Goal: Task Accomplishment & Management: Manage account settings

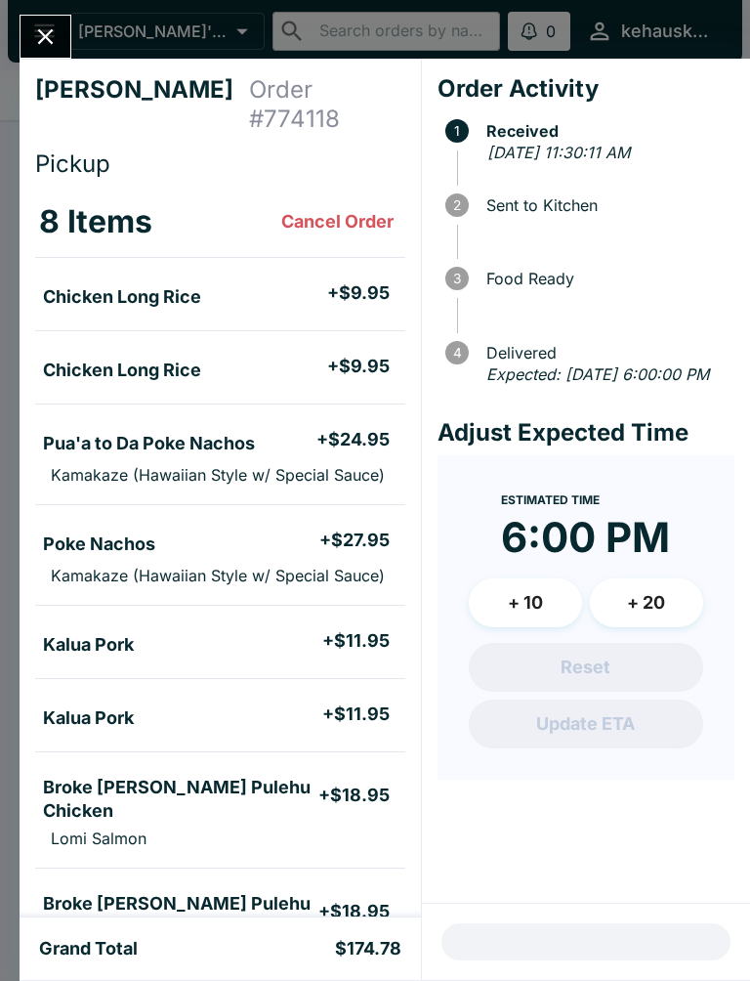
click at [44, 37] on icon "Close" at bounding box center [46, 37] width 16 height 16
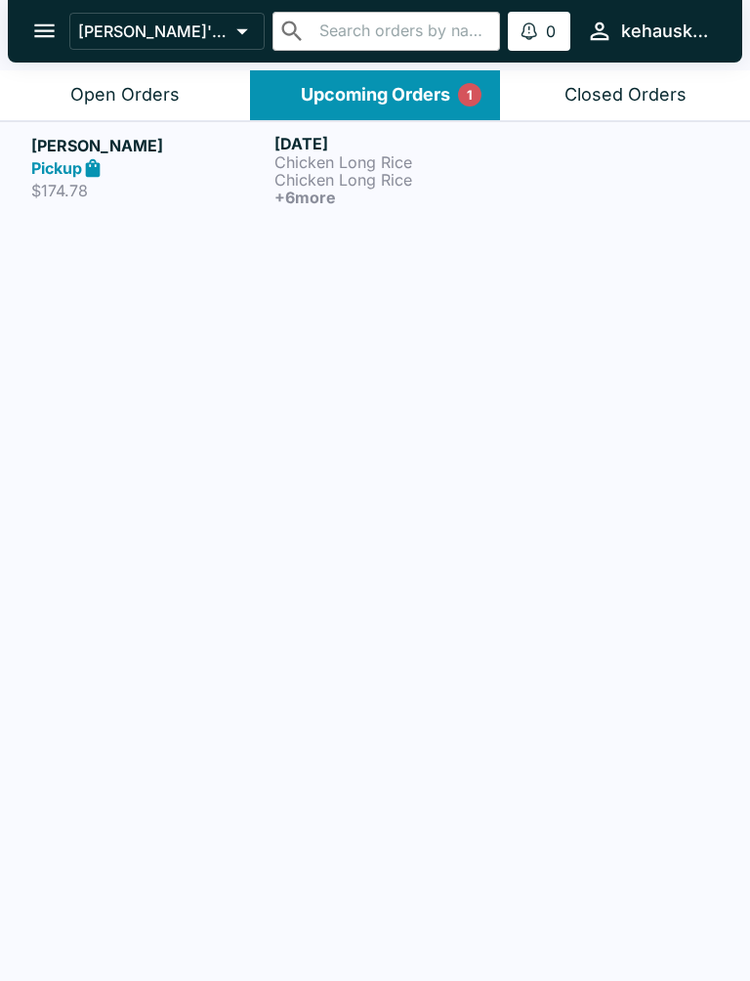
click at [50, 16] on button "open drawer" at bounding box center [45, 31] width 50 height 50
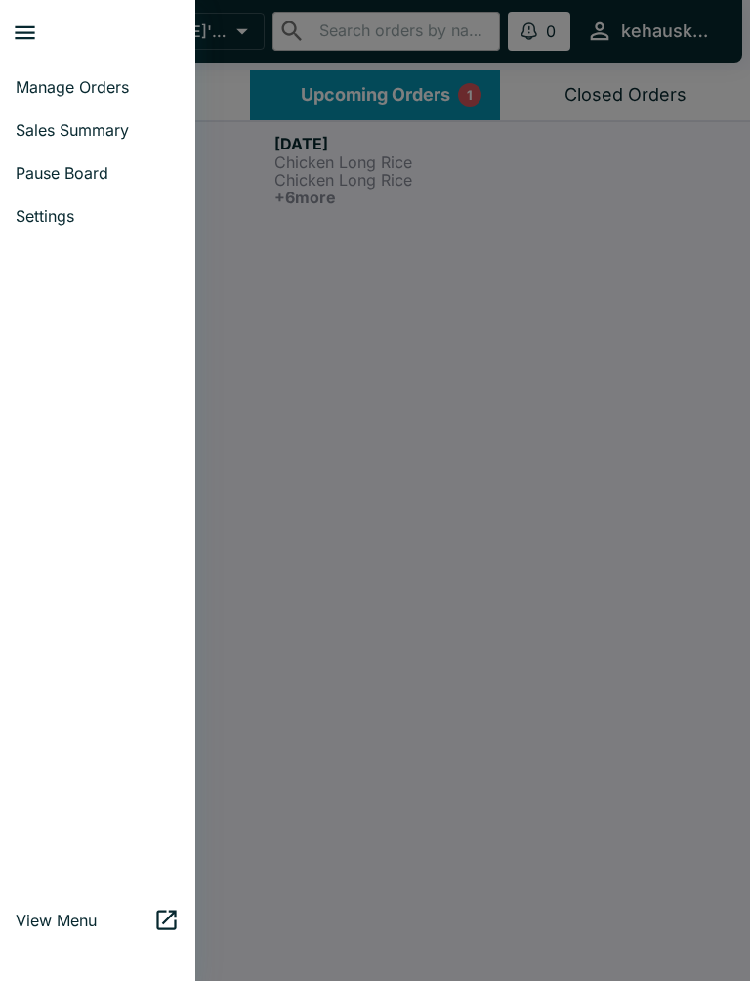
click at [105, 74] on link "Manage Orders" at bounding box center [97, 86] width 195 height 43
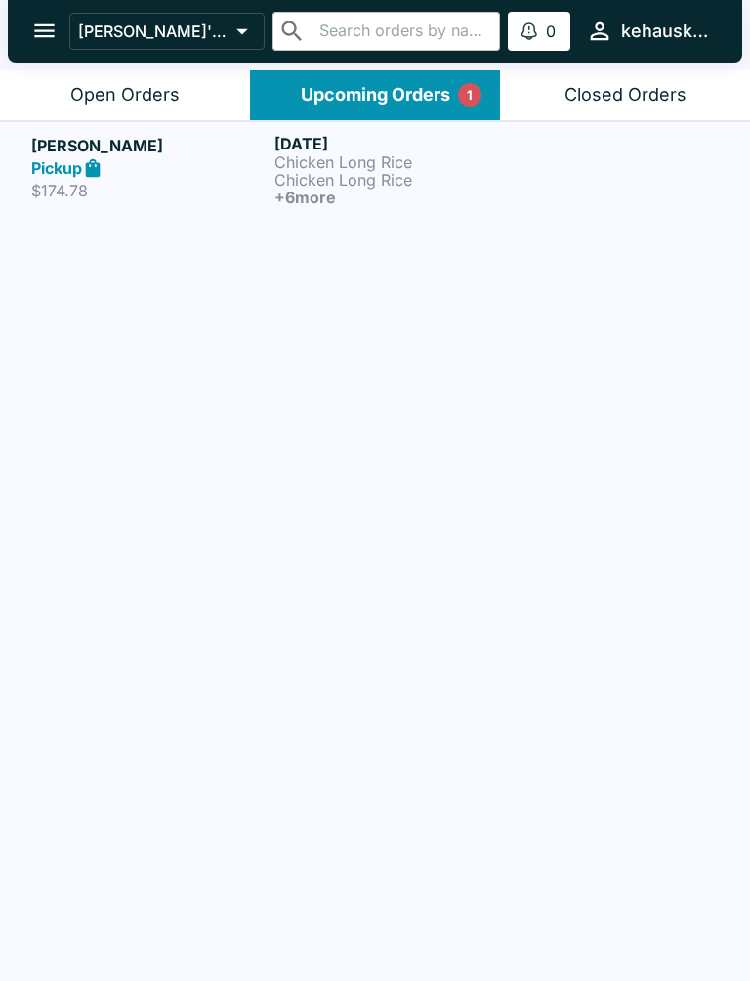
click at [116, 86] on div "Open Orders" at bounding box center [124, 95] width 109 height 22
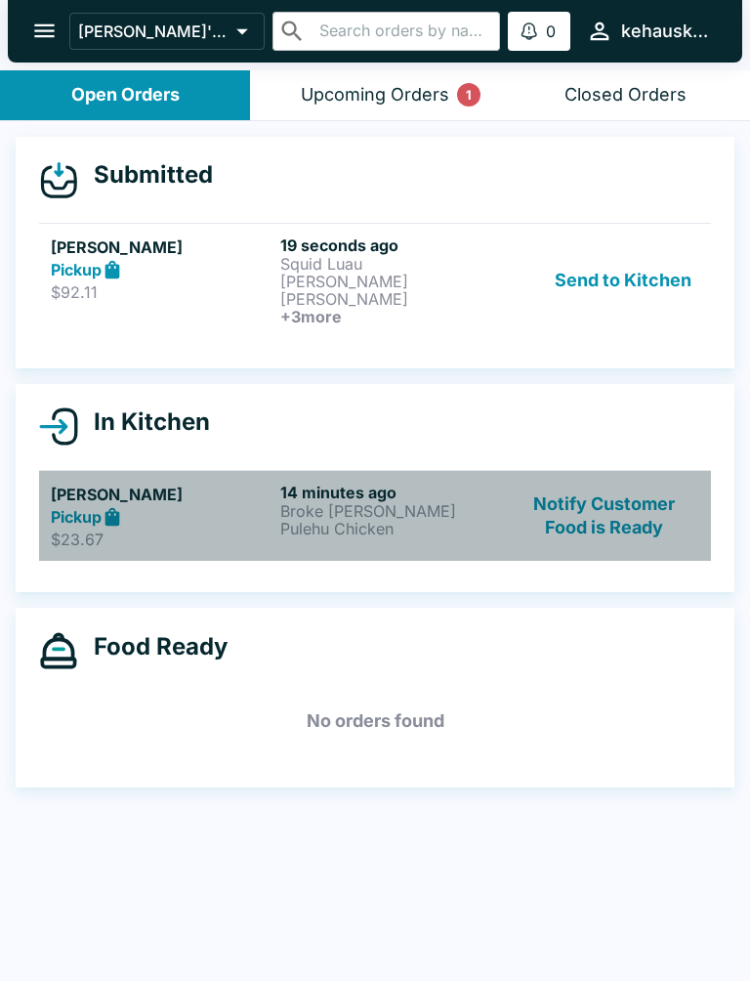
click at [335, 502] on p "Broke [PERSON_NAME] Pulehu Chicken" at bounding box center [391, 519] width 222 height 35
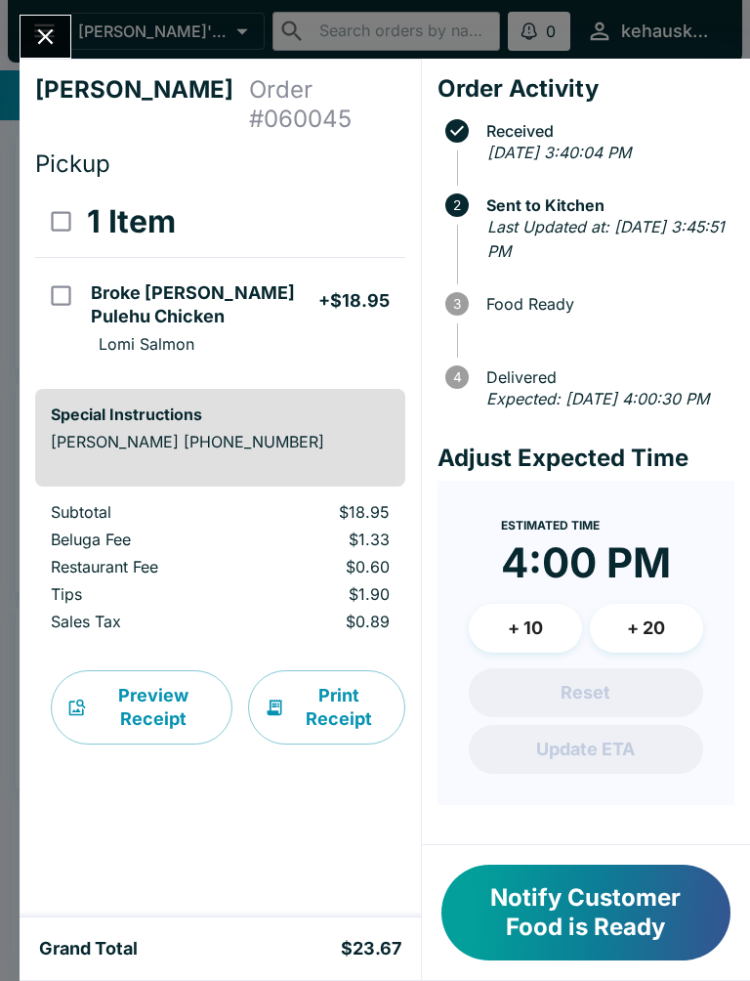
click at [610, 900] on button "Notify Customer Food is Ready" at bounding box center [586, 913] width 289 height 96
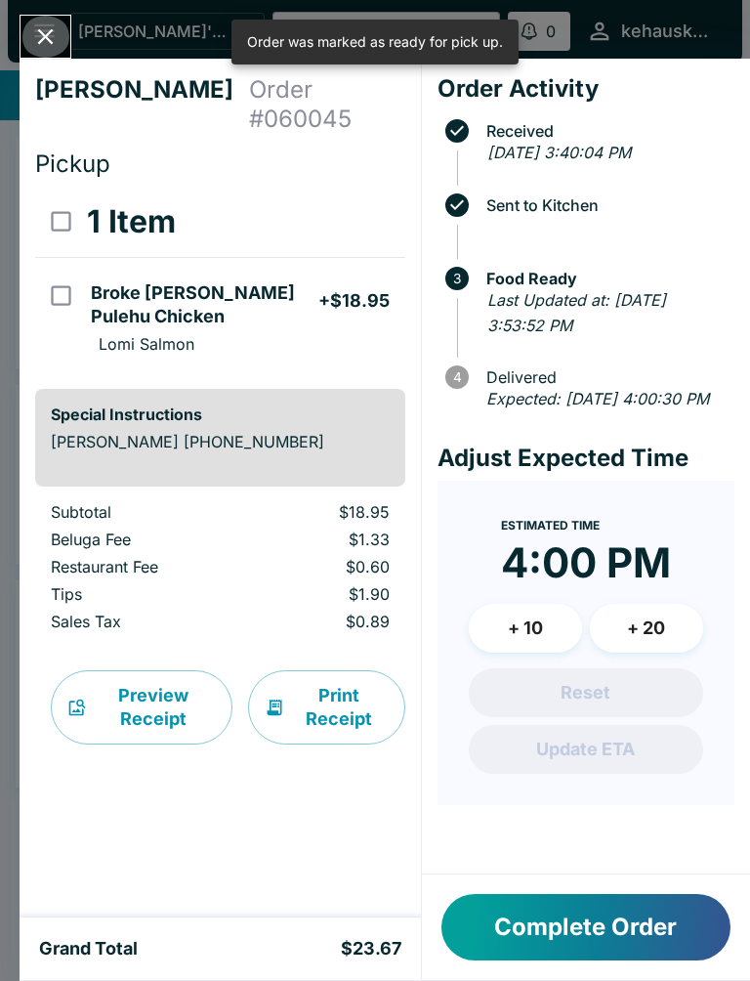
click at [49, 33] on icon "Close" at bounding box center [46, 37] width 16 height 16
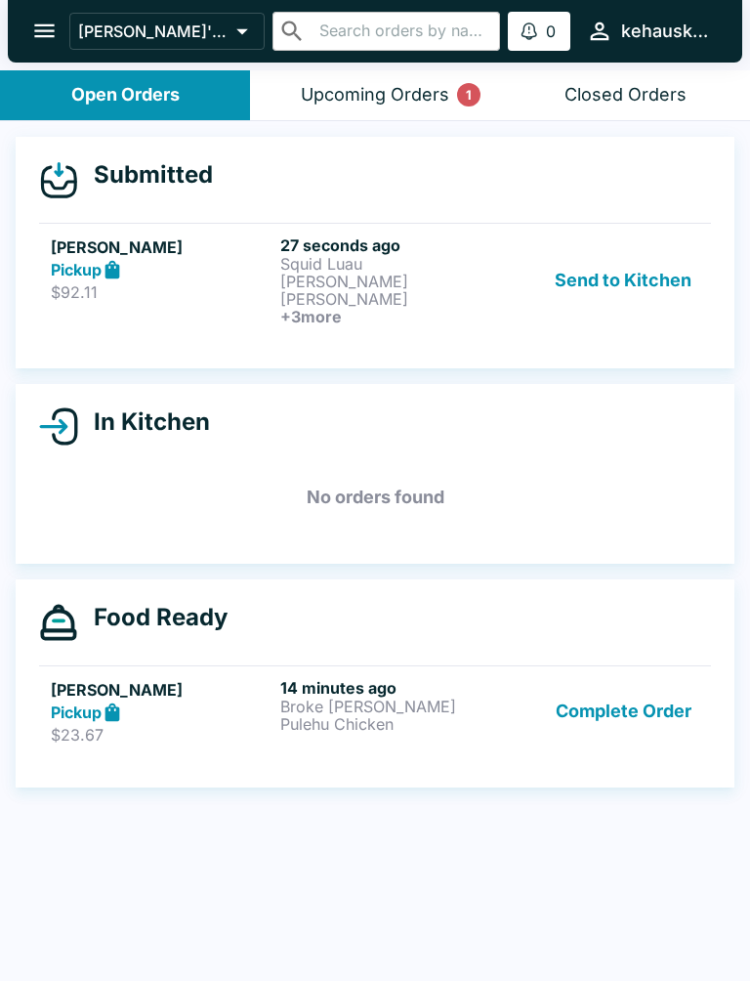
click at [635, 271] on button "Send to Kitchen" at bounding box center [623, 280] width 152 height 90
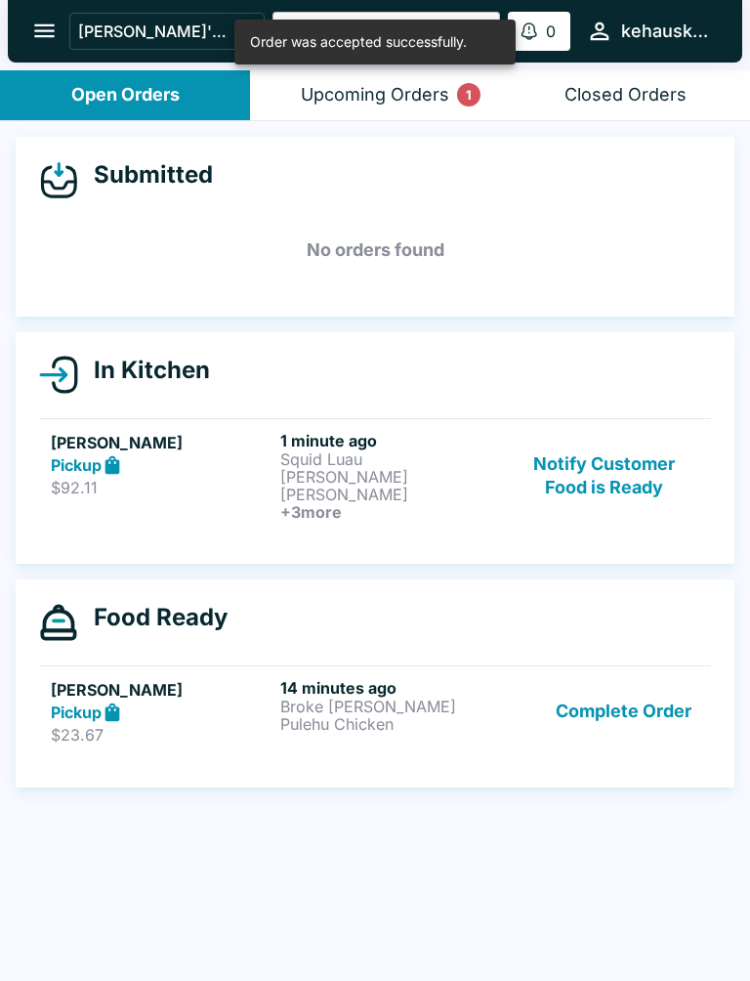
click at [315, 468] on p "[PERSON_NAME] [PERSON_NAME]" at bounding box center [391, 485] width 222 height 35
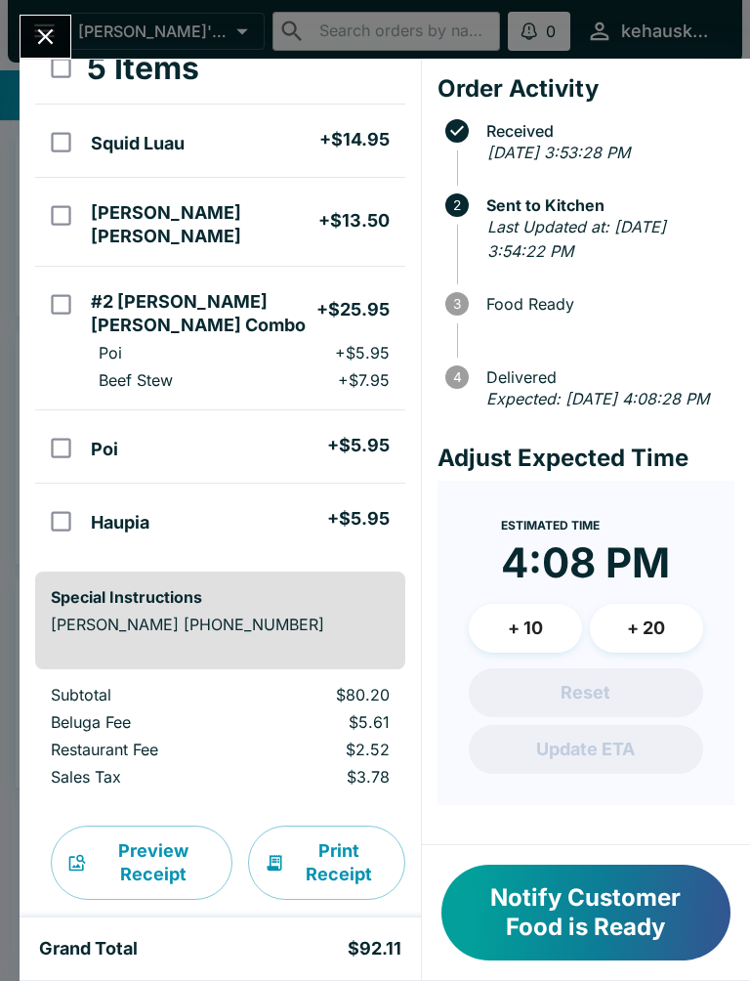
scroll to position [152, 0]
click at [595, 931] on button "Notify Customer Food is Ready" at bounding box center [586, 913] width 289 height 96
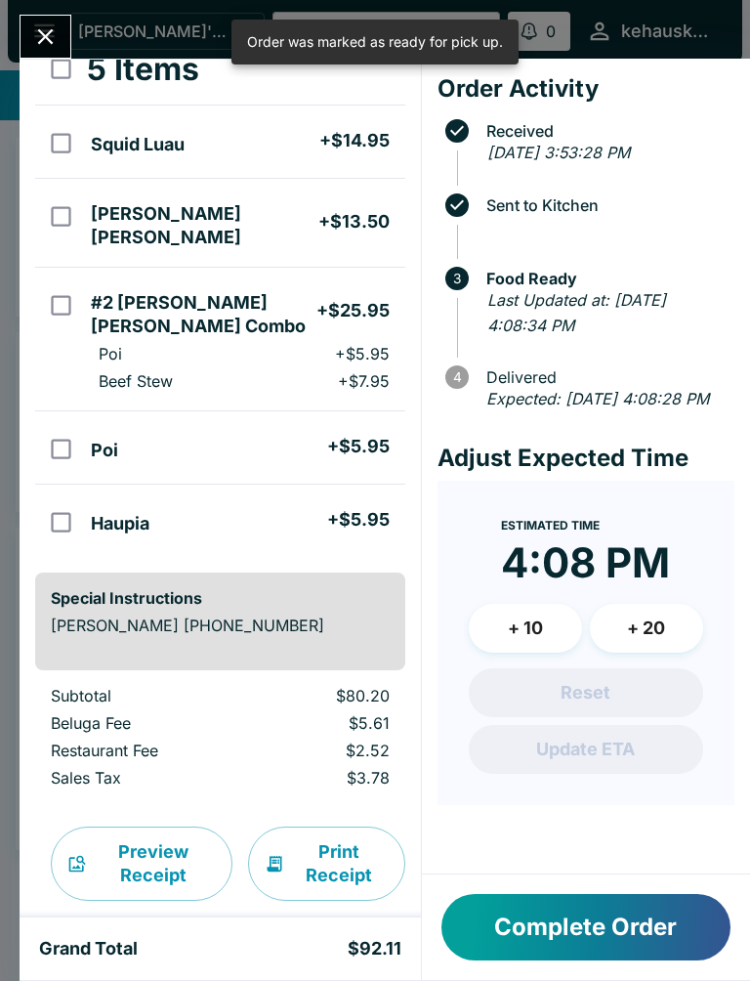
click at [610, 912] on button "Complete Order" at bounding box center [586, 927] width 289 height 66
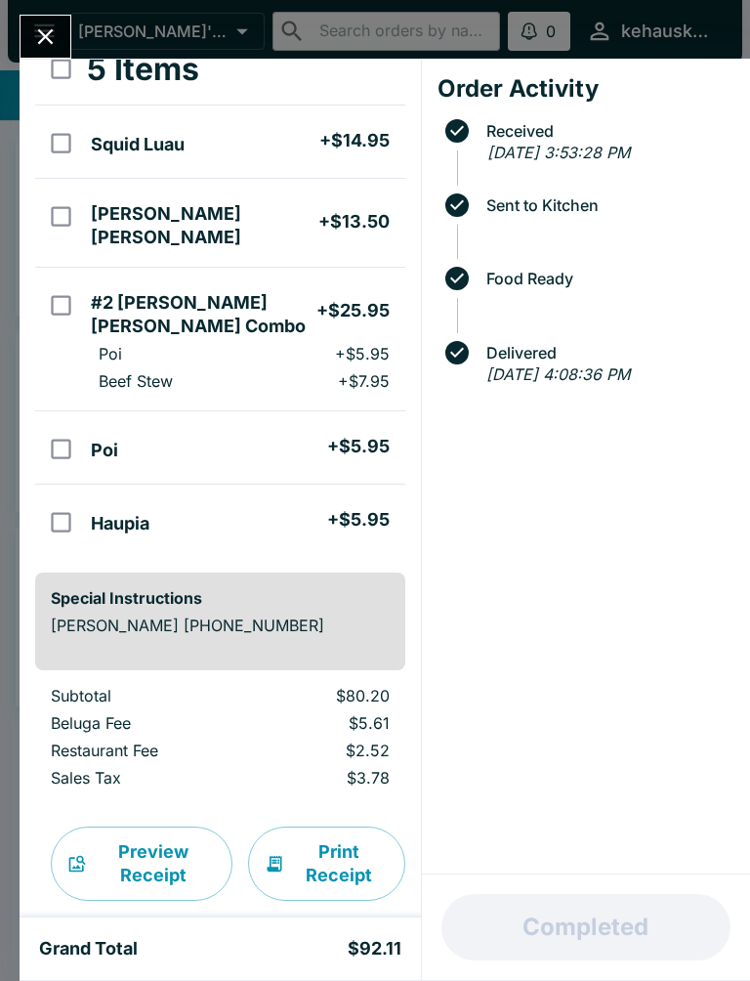
click at [45, 18] on button "Close" at bounding box center [46, 37] width 50 height 42
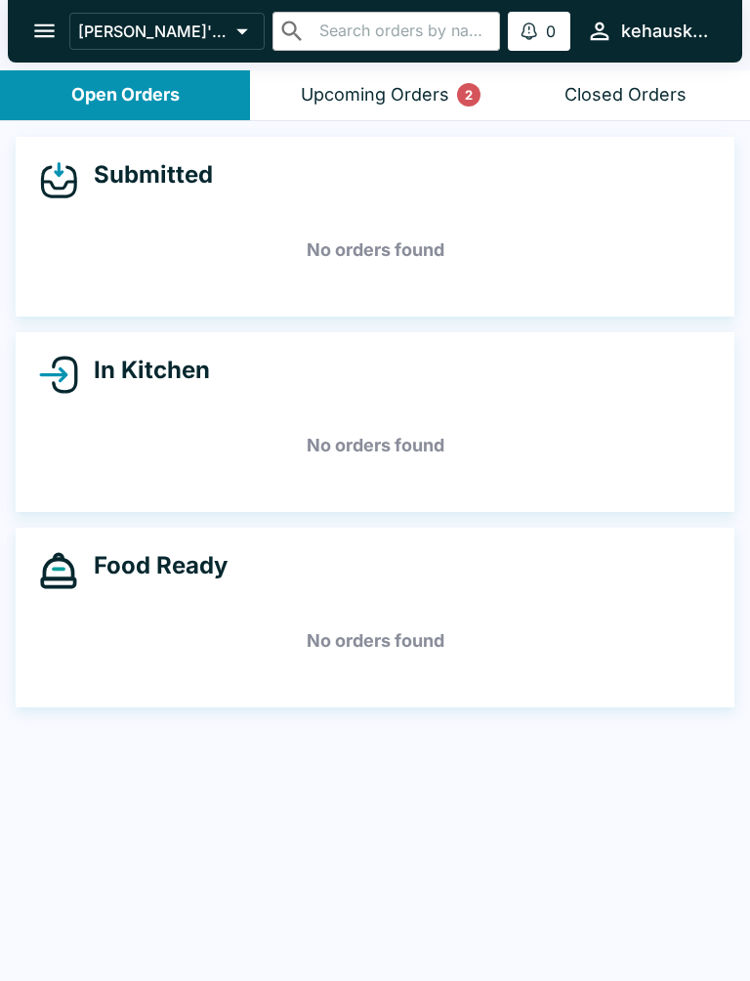
click at [36, 28] on icon "open drawer" at bounding box center [44, 31] width 26 height 26
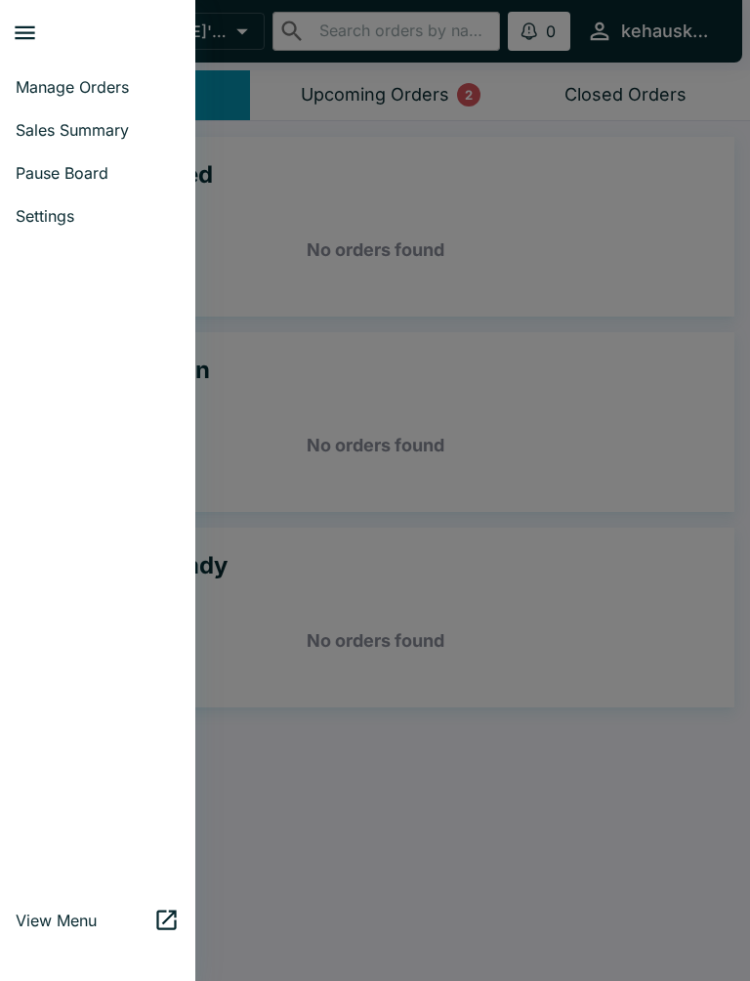
click at [112, 67] on link "Manage Orders" at bounding box center [97, 86] width 195 height 43
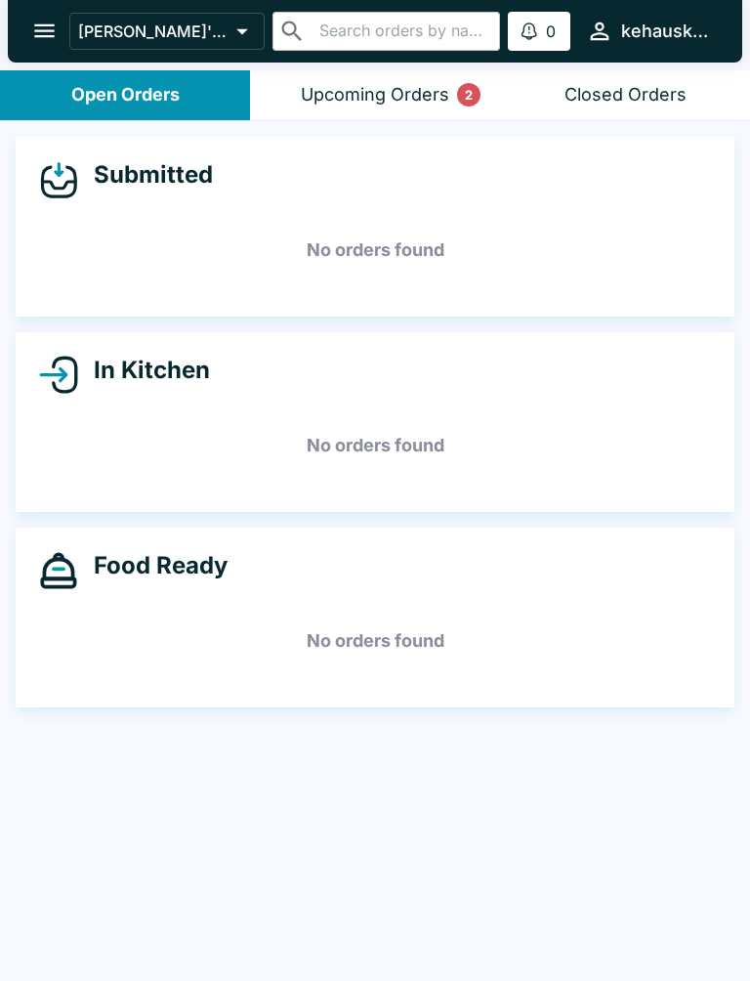
scroll to position [3, 0]
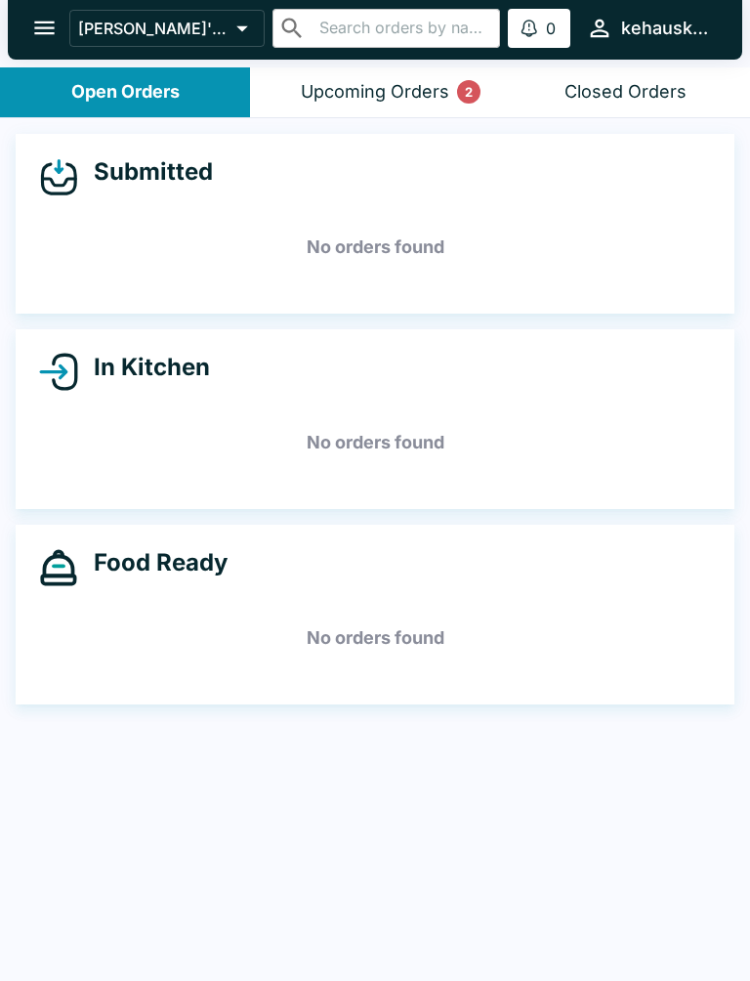
click at [635, 82] on div "Closed Orders" at bounding box center [626, 92] width 122 height 22
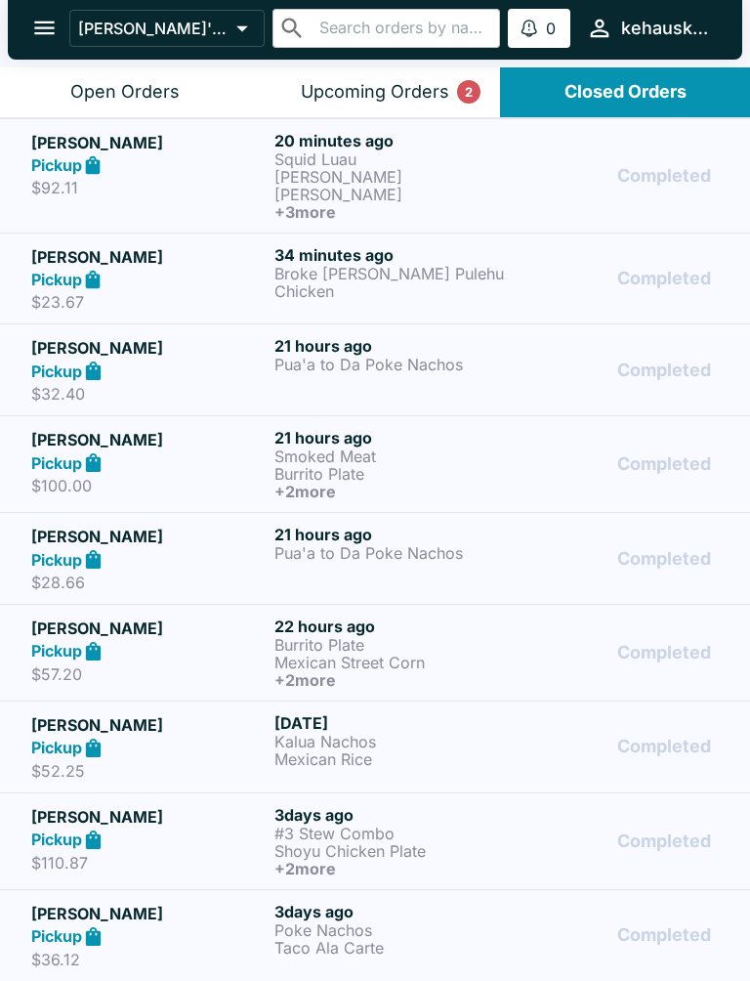
click at [330, 170] on p "[PERSON_NAME] [PERSON_NAME]" at bounding box center [392, 185] width 235 height 35
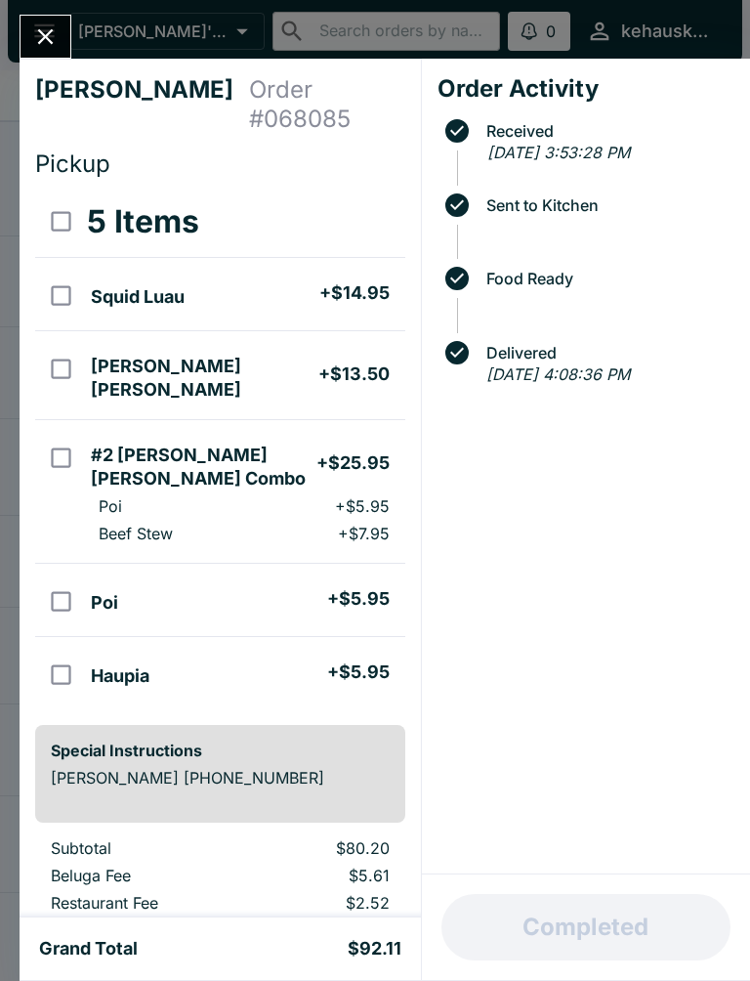
click at [52, 28] on icon "Close" at bounding box center [45, 36] width 26 height 26
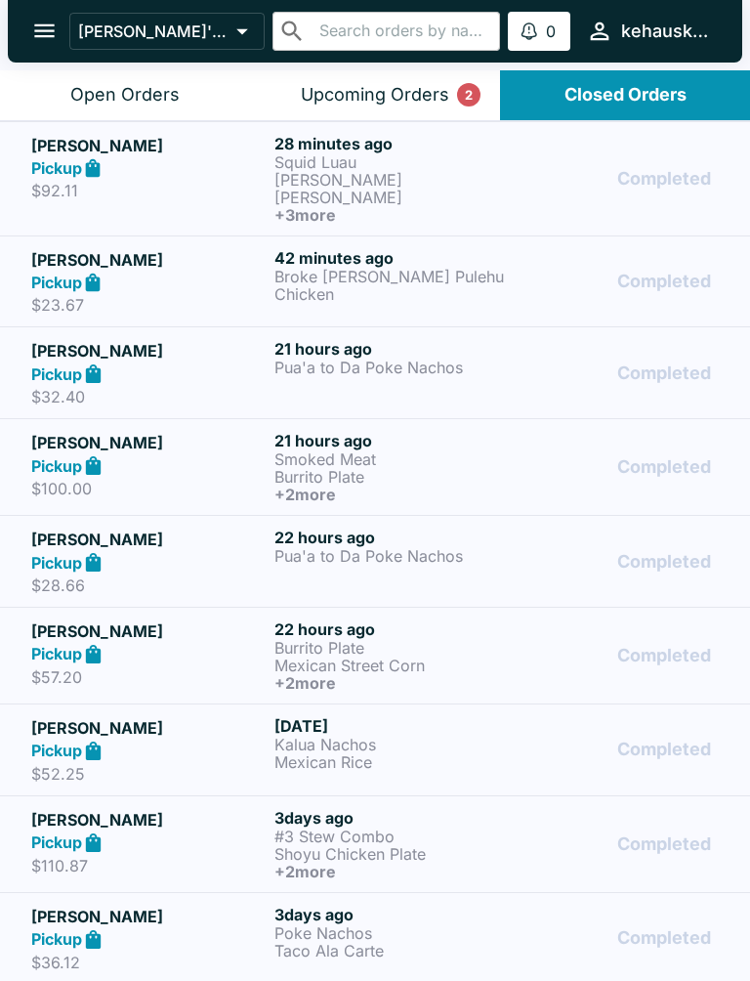
click at [315, 146] on h6 "28 minutes ago" at bounding box center [392, 144] width 235 height 20
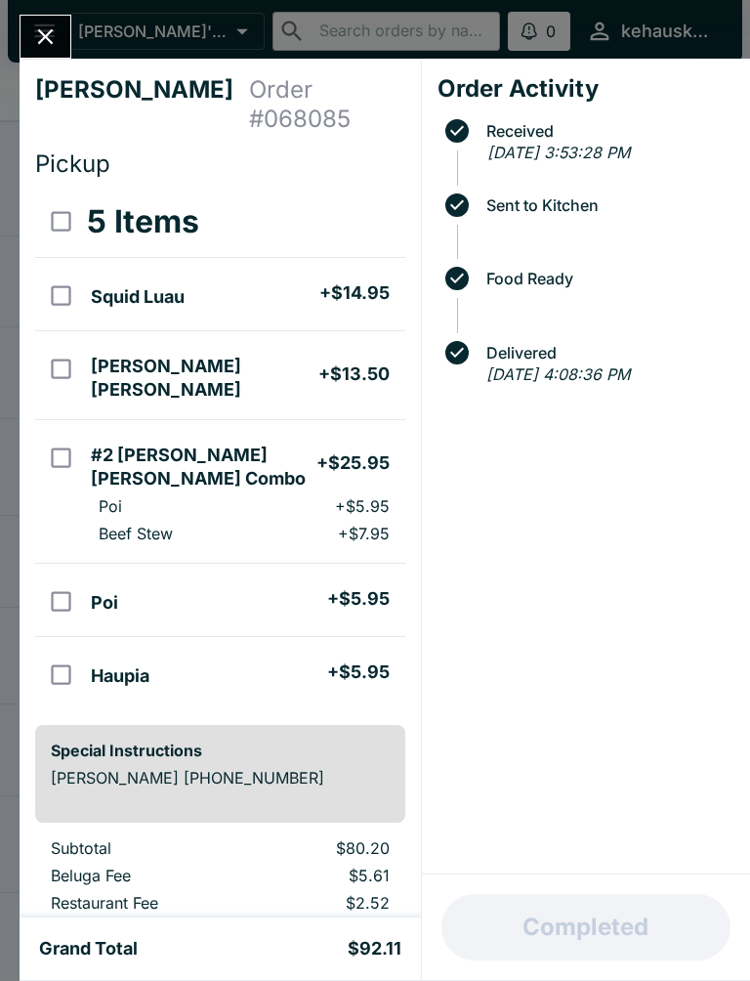
click at [41, 33] on icon "Close" at bounding box center [46, 37] width 16 height 16
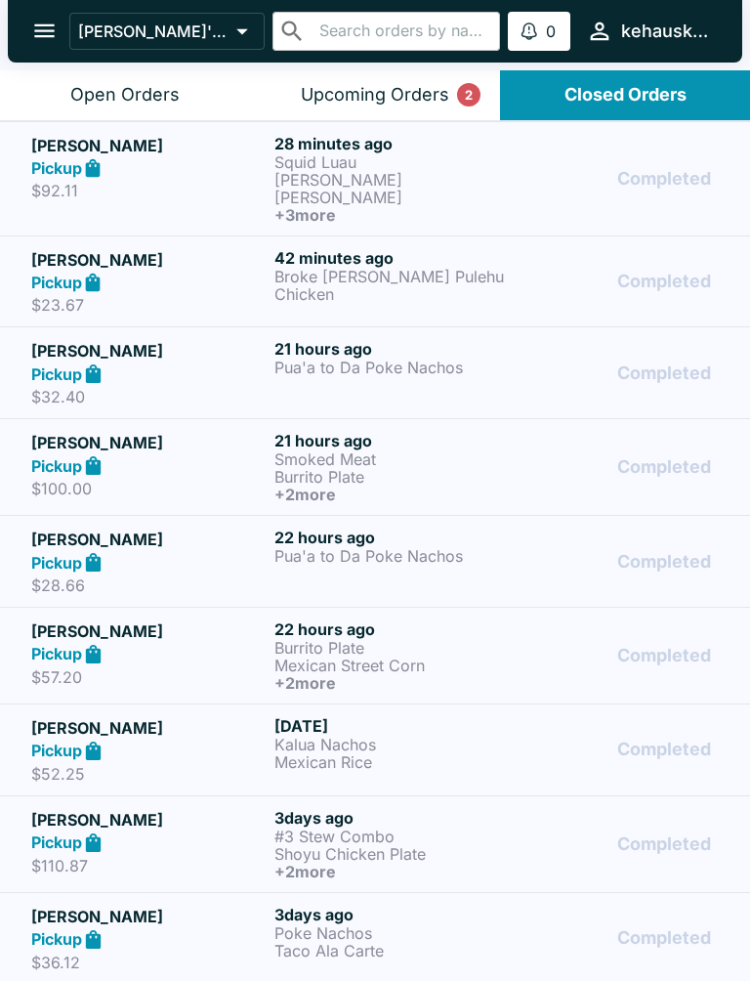
click at [356, 101] on div "Upcoming Orders 2" at bounding box center [375, 95] width 149 height 22
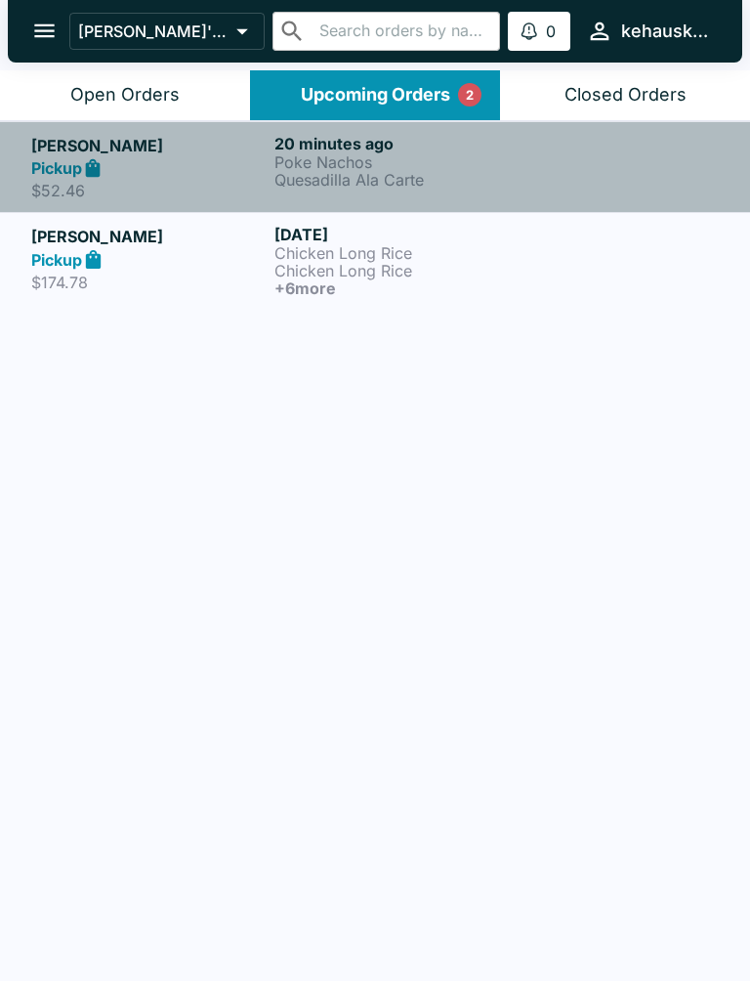
click at [309, 157] on p "Poke Nachos" at bounding box center [392, 162] width 235 height 18
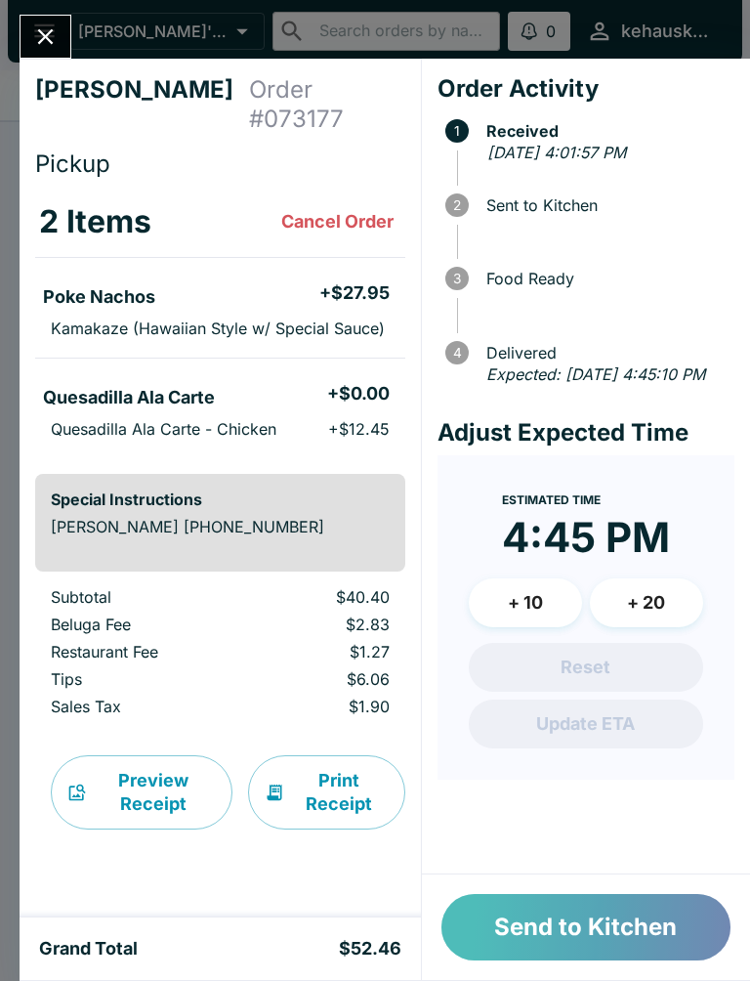
click at [567, 923] on button "Send to Kitchen" at bounding box center [586, 927] width 289 height 66
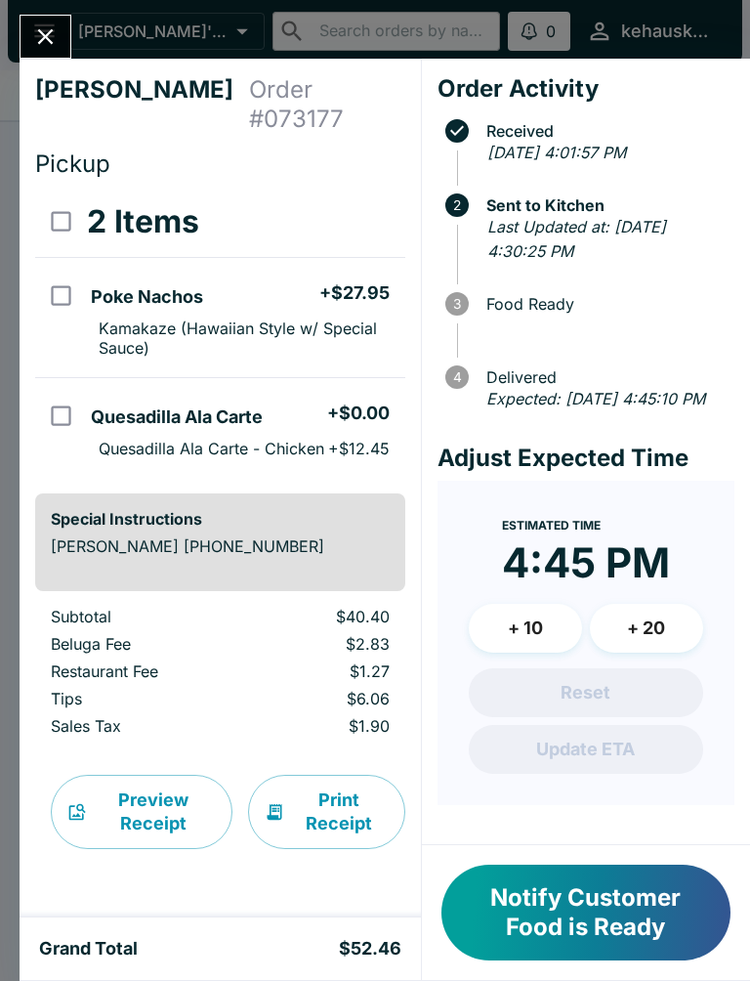
click at [538, 917] on button "Notify Customer Food is Ready" at bounding box center [586, 913] width 289 height 96
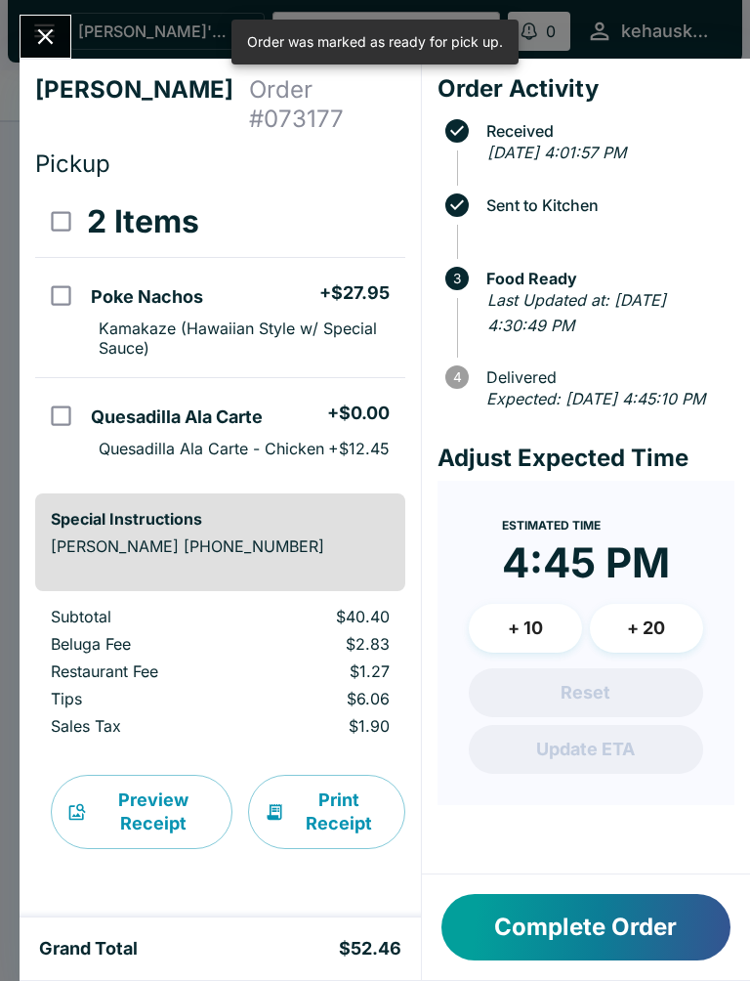
click at [535, 935] on button "Complete Order" at bounding box center [586, 927] width 289 height 66
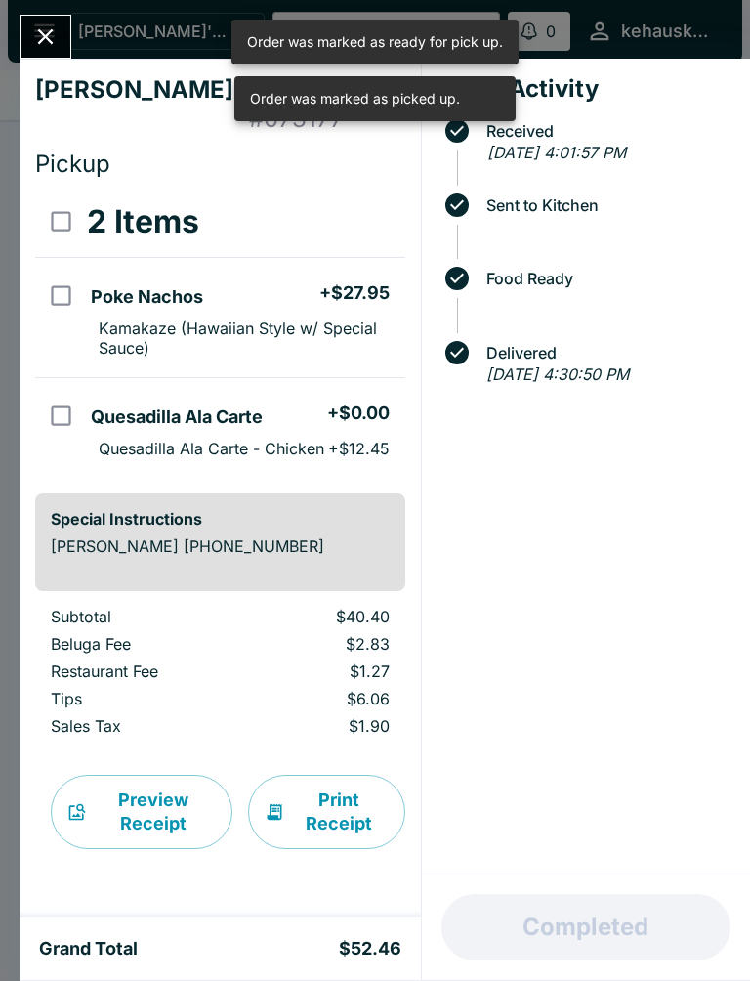
click at [44, 29] on icon "Close" at bounding box center [45, 36] width 26 height 26
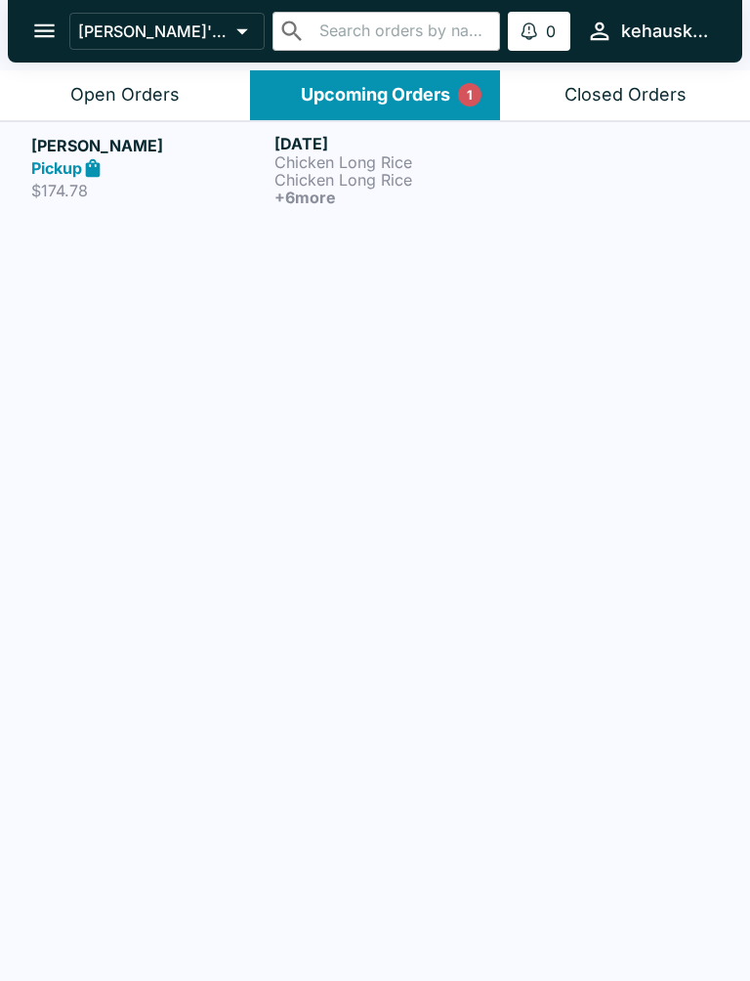
scroll to position [3, 0]
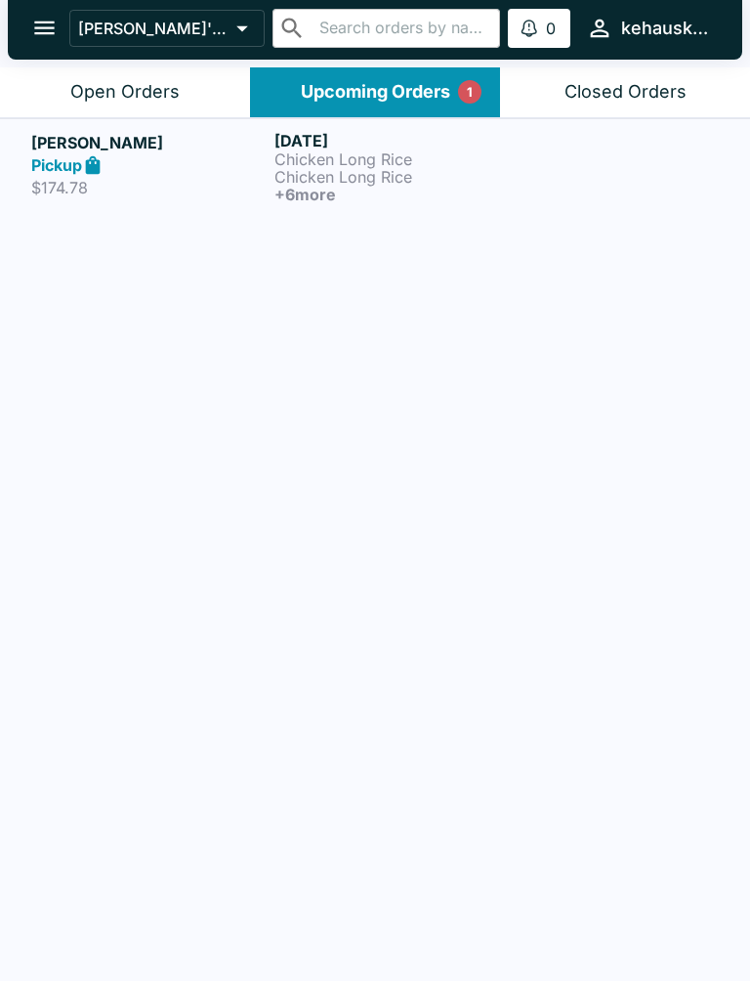
click at [301, 152] on p "Chicken Long Rice" at bounding box center [392, 159] width 235 height 18
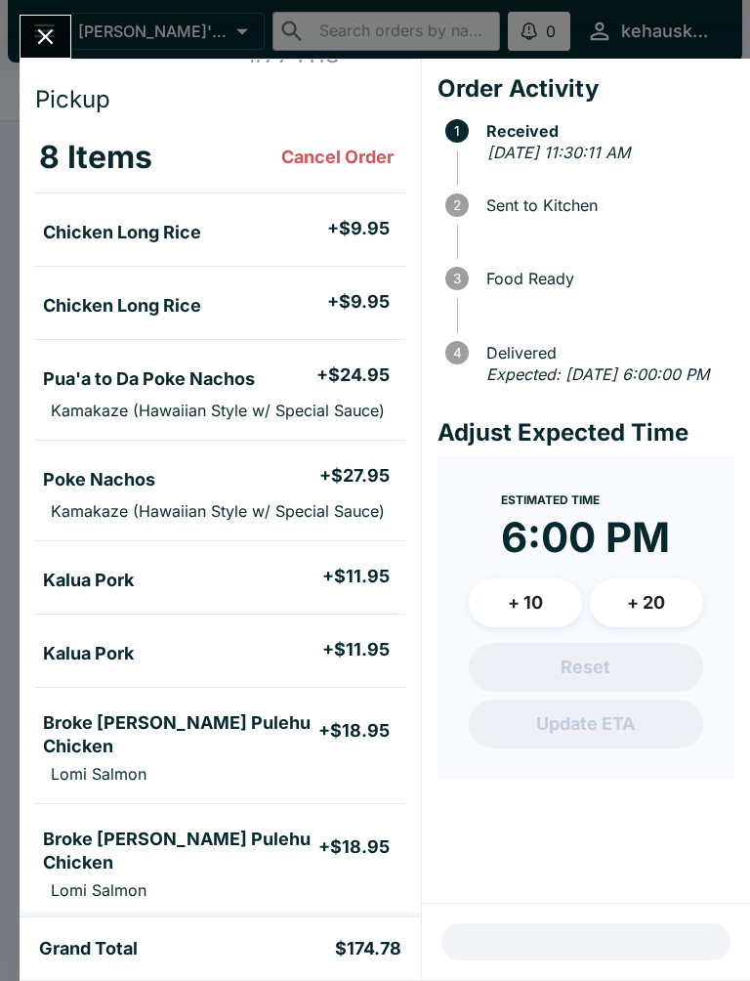
scroll to position [69, 0]
